Goal: Information Seeking & Learning: Learn about a topic

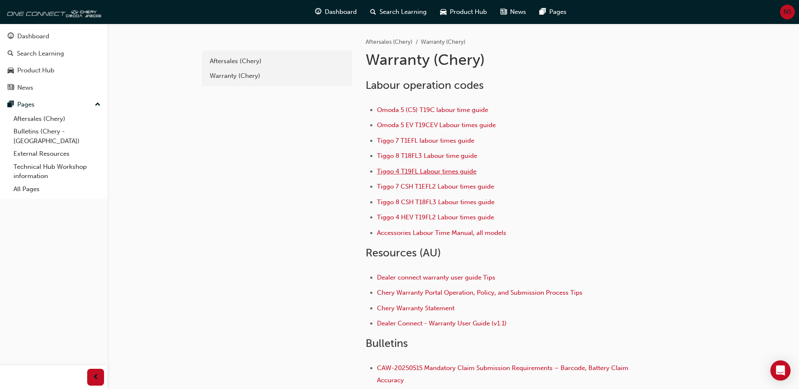
click at [424, 173] on span "Tiggo 4 T19FL Labour times guide" at bounding box center [426, 172] width 99 height 8
click at [250, 75] on div "Warranty (Chery)" at bounding box center [277, 76] width 135 height 10
click at [32, 56] on div "Search Learning" at bounding box center [40, 54] width 47 height 10
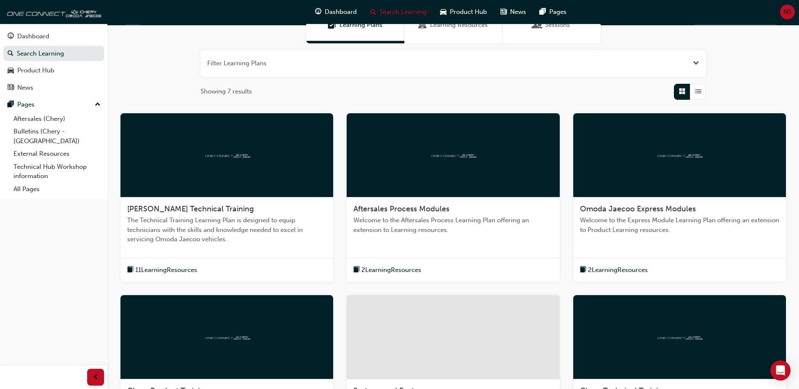
scroll to position [84, 0]
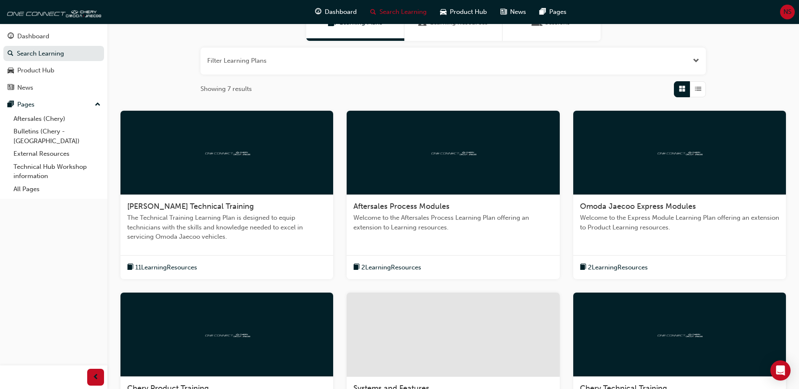
click at [460, 234] on div "Aftersales Process Modules Welcome to the Aftersales Process Learning Plan offe…" at bounding box center [453, 220] width 213 height 51
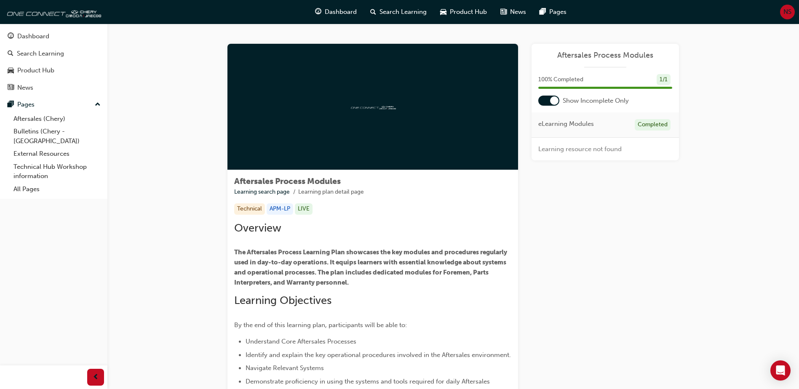
click at [555, 100] on div at bounding box center [554, 100] width 8 height 8
click at [595, 173] on link "Warranty Support" at bounding box center [579, 172] width 52 height 8
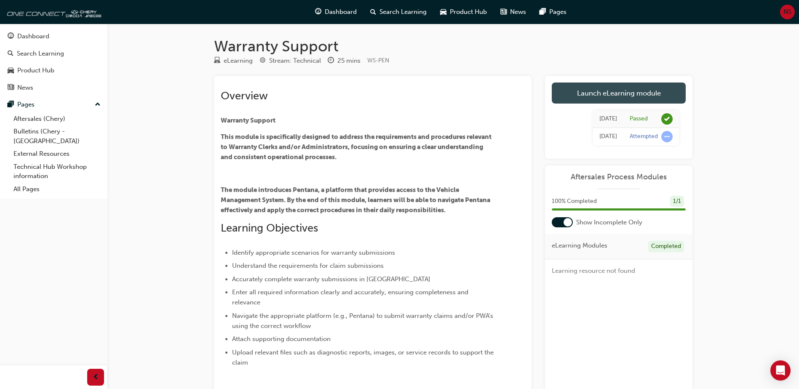
click at [603, 94] on link "Launch eLearning module" at bounding box center [619, 93] width 134 height 21
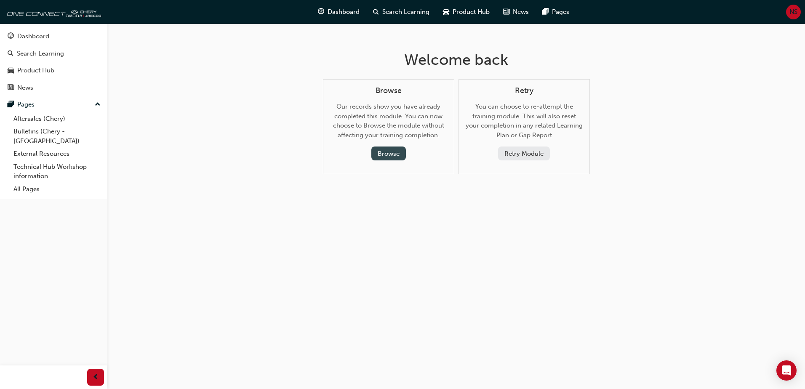
click at [382, 154] on button "Browse" at bounding box center [388, 154] width 35 height 14
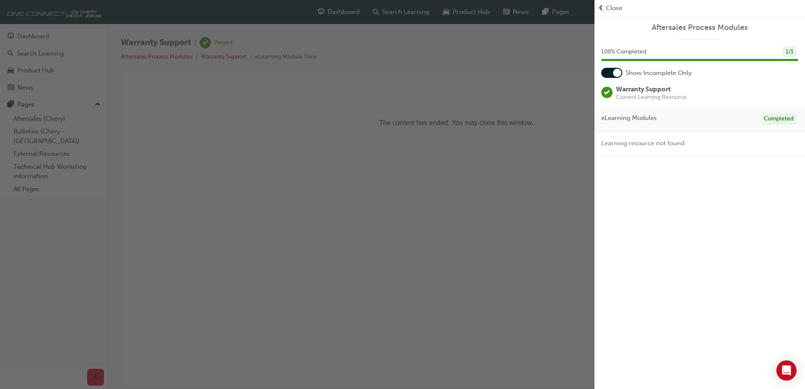
click at [615, 7] on span "Close" at bounding box center [614, 8] width 16 height 10
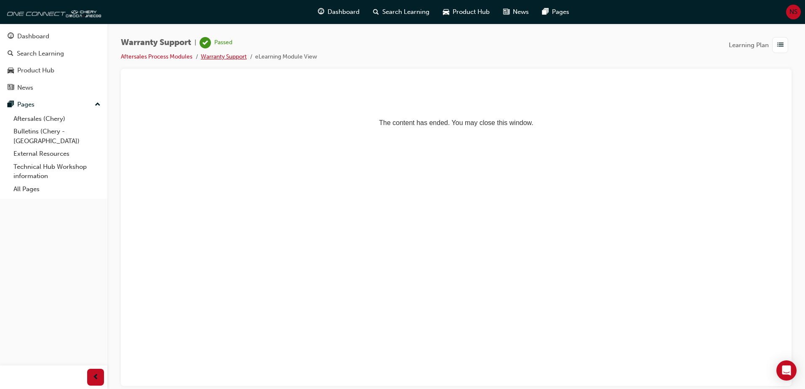
click at [227, 56] on link "Warranty Support" at bounding box center [224, 56] width 46 height 7
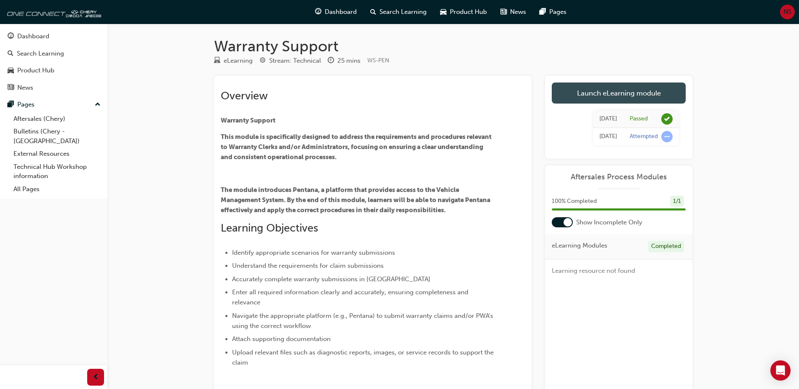
click at [605, 95] on link "Launch eLearning module" at bounding box center [619, 93] width 134 height 21
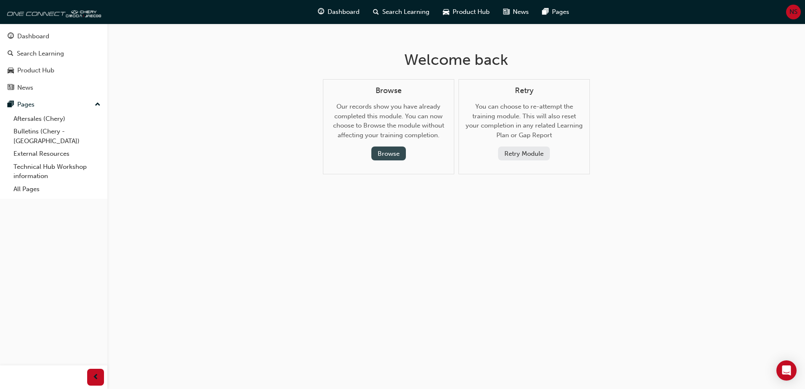
click at [397, 148] on button "Browse" at bounding box center [388, 154] width 35 height 14
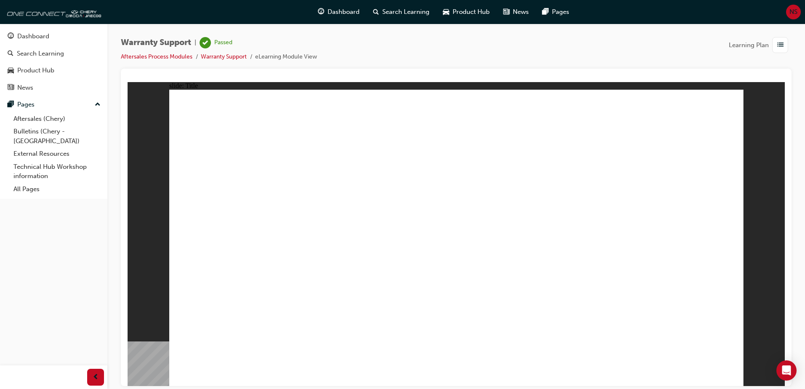
click at [785, 50] on div "button" at bounding box center [780, 45] width 16 height 16
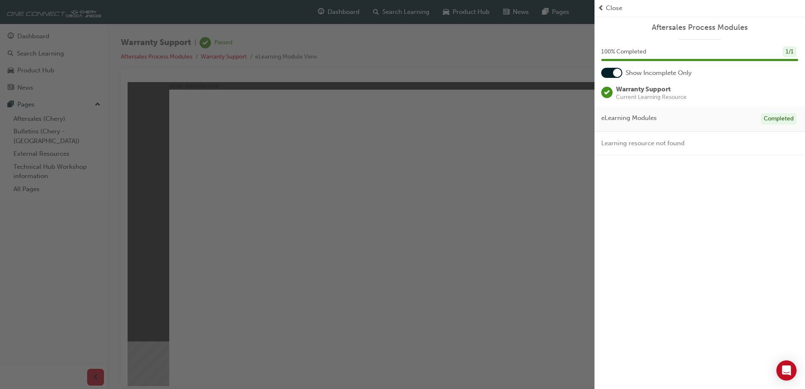
click at [611, 7] on span "Close" at bounding box center [614, 8] width 16 height 10
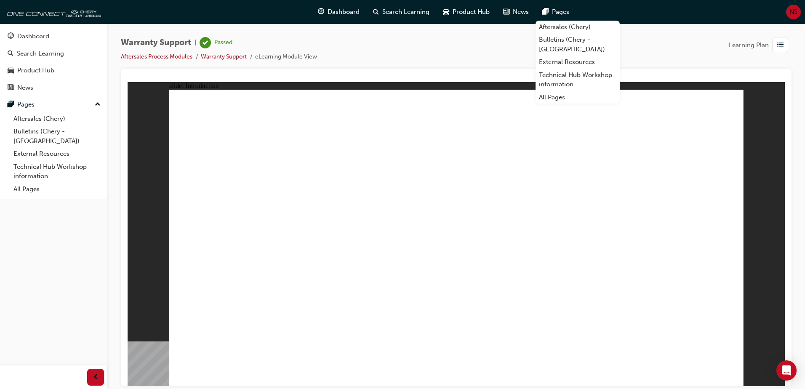
click at [561, 18] on div "Pages" at bounding box center [556, 11] width 40 height 17
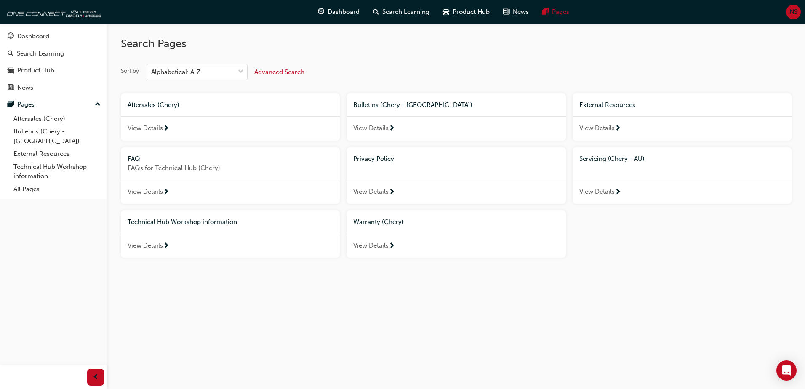
click at [163, 125] on span "View Details" at bounding box center [145, 128] width 35 height 10
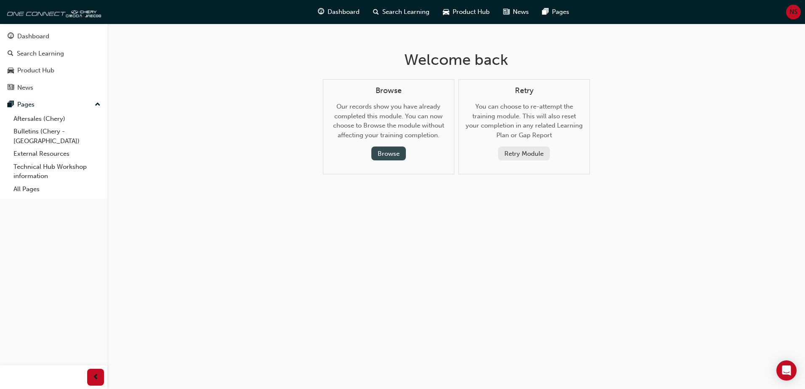
click at [392, 156] on button "Browse" at bounding box center [388, 154] width 35 height 14
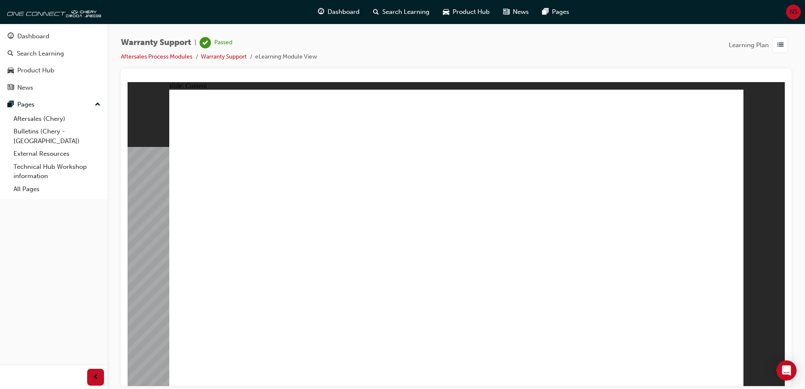
click at [398, 56] on div "Warranty Support | Passed Aftersales Process Modules Warranty Support eLearning…" at bounding box center [456, 53] width 671 height 32
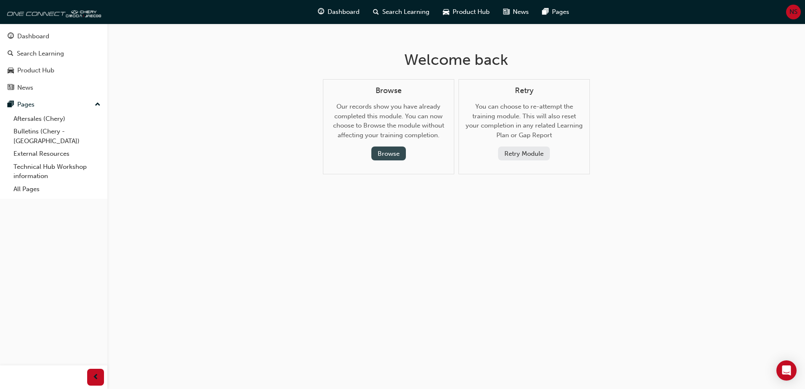
click at [393, 149] on button "Browse" at bounding box center [388, 154] width 35 height 14
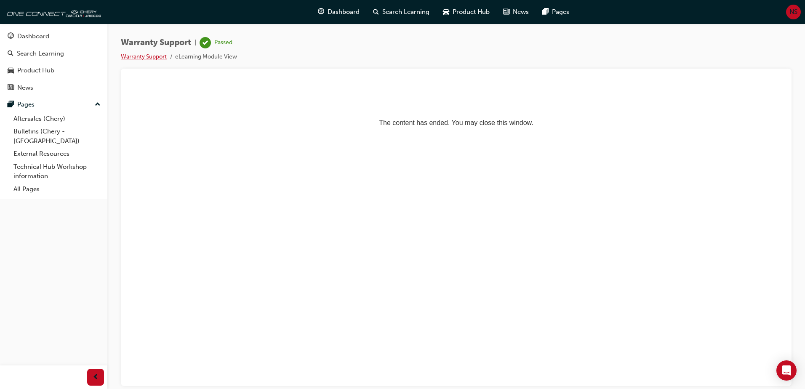
click at [162, 56] on link "Warranty Support" at bounding box center [144, 56] width 46 height 7
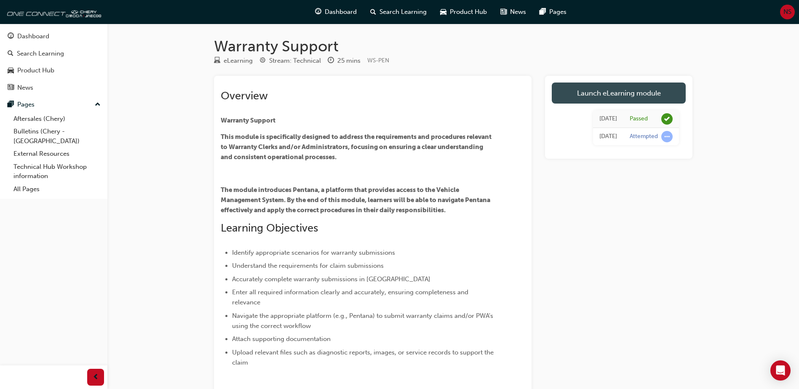
click at [608, 95] on link "Launch eLearning module" at bounding box center [619, 93] width 134 height 21
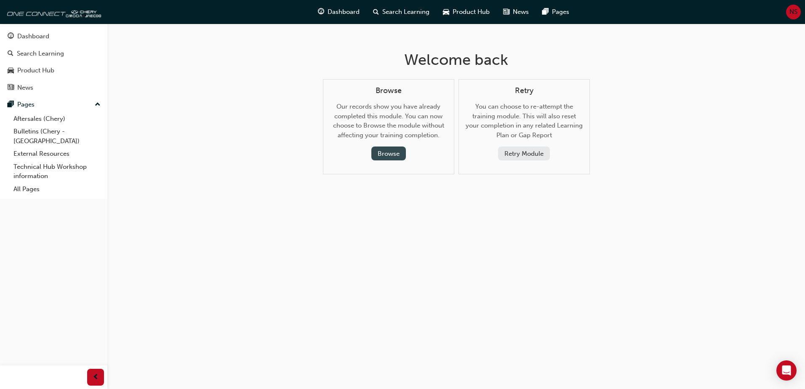
click at [391, 149] on button "Browse" at bounding box center [388, 154] width 35 height 14
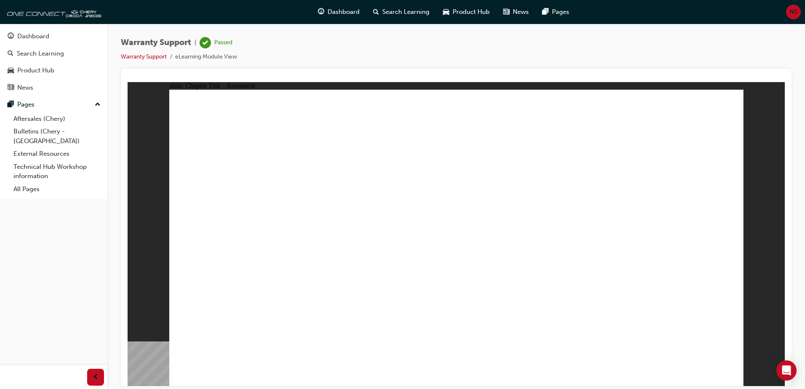
radio input "true"
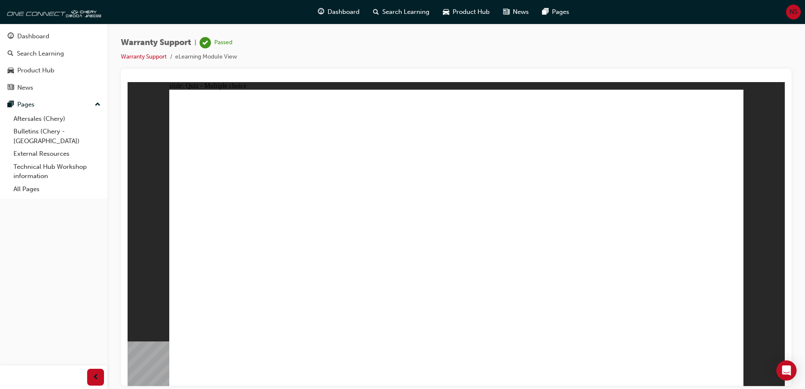
radio input "true"
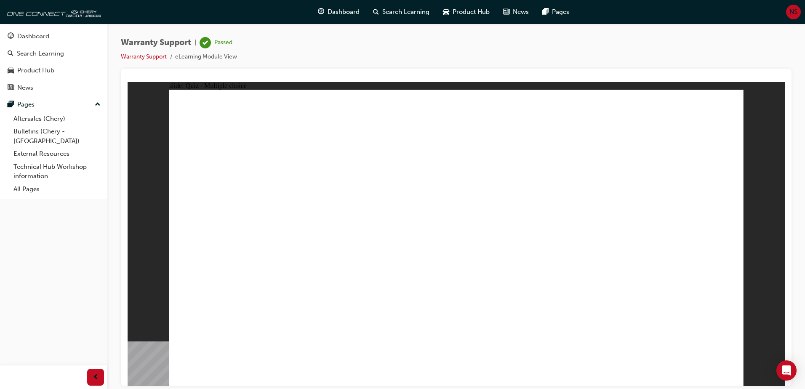
radio input "true"
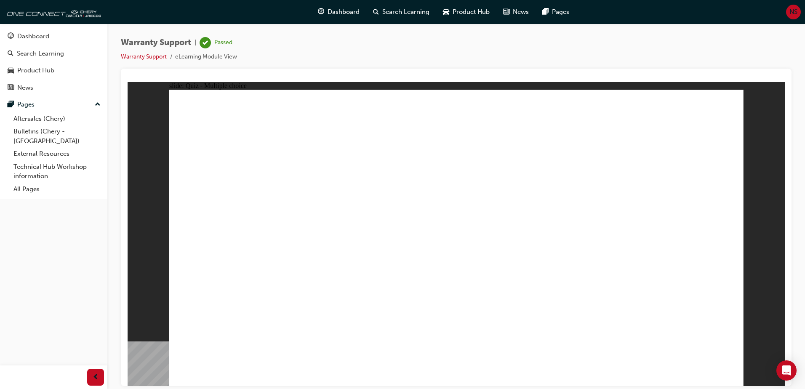
radio input "true"
